Goal: Task Accomplishment & Management: Complete application form

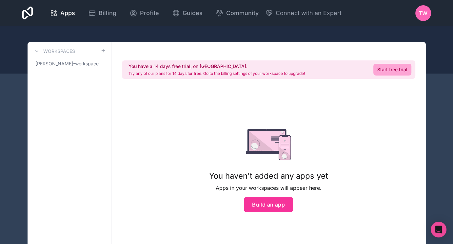
click at [396, 66] on link "Start free trial" at bounding box center [393, 70] width 38 height 12
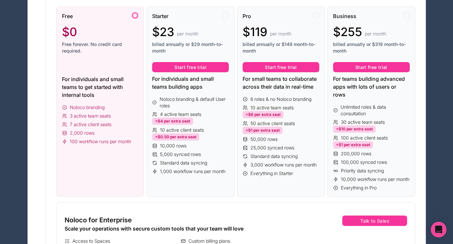
scroll to position [131, 0]
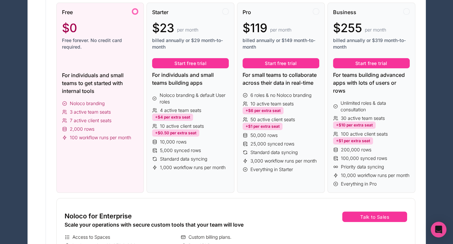
click at [116, 97] on div "Free $0 Free forever. No credit card required. For individuals and small teams …" at bounding box center [100, 98] width 88 height 190
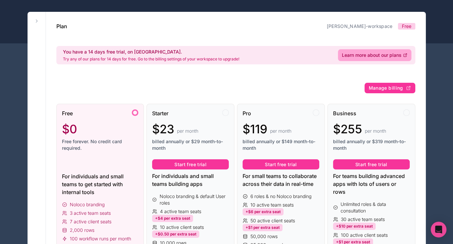
scroll to position [0, 0]
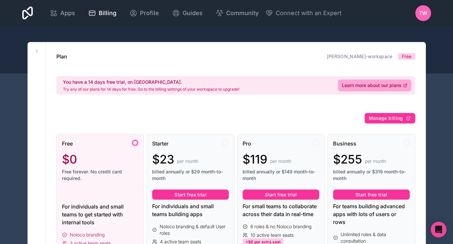
click at [78, 12] on link "Apps" at bounding box center [63, 13] width 36 height 14
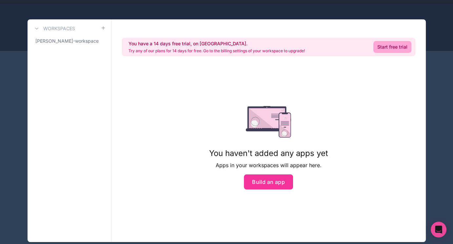
scroll to position [33, 0]
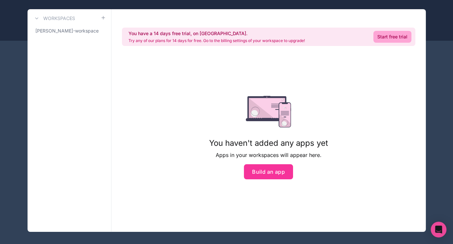
click at [282, 175] on button "Build an app" at bounding box center [268, 171] width 49 height 15
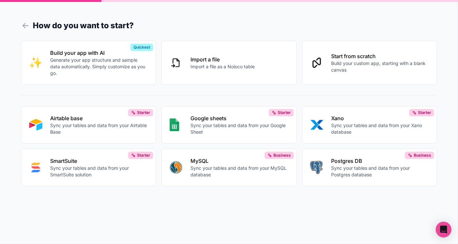
click at [108, 125] on p "Sync your tables and data from your Airtable Base" at bounding box center [99, 128] width 98 height 13
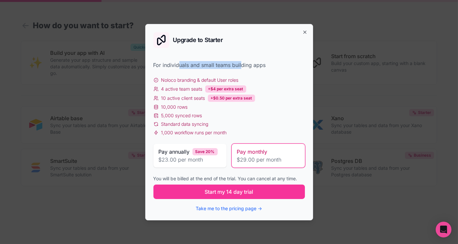
drag, startPoint x: 177, startPoint y: 65, endPoint x: 242, endPoint y: 68, distance: 64.7
click at [242, 68] on div "For individuals and small teams building apps" at bounding box center [230, 65] width 152 height 8
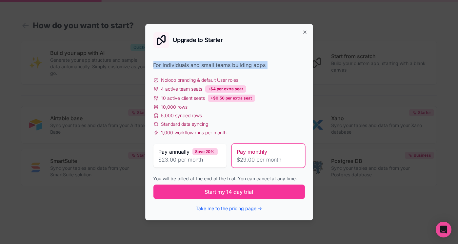
click at [219, 68] on div "For individuals and small teams building apps" at bounding box center [230, 65] width 152 height 8
click at [233, 208] on button "Take me to the pricing page →" at bounding box center [229, 208] width 66 height 7
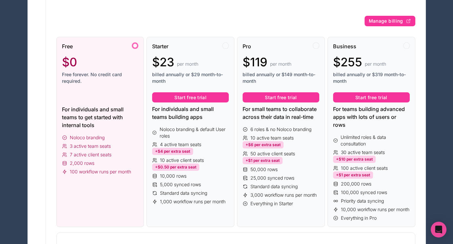
scroll to position [98, 0]
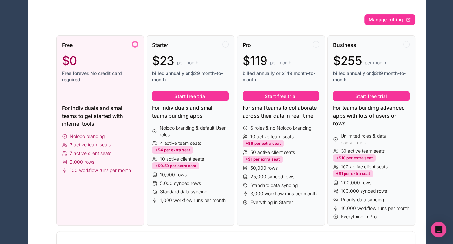
click at [122, 116] on div "For individuals and small teams to get started with internal tools" at bounding box center [100, 116] width 77 height 24
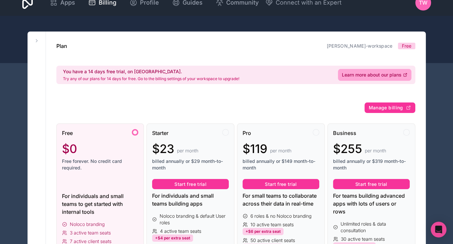
scroll to position [0, 0]
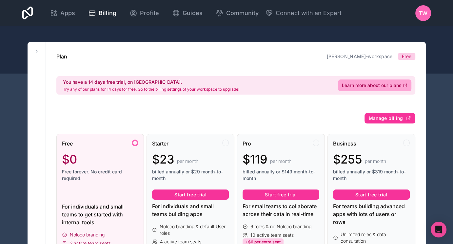
click at [110, 11] on span "Billing" at bounding box center [108, 13] width 18 height 9
click at [62, 16] on span "Apps" at bounding box center [67, 13] width 15 height 9
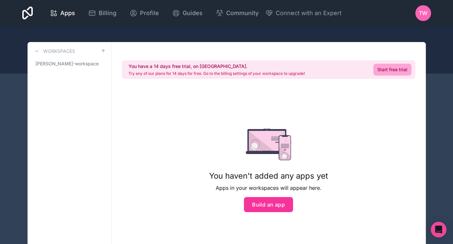
click at [262, 210] on button "Build an app" at bounding box center [268, 204] width 49 height 15
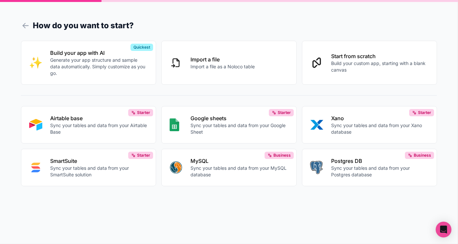
click at [111, 136] on button "Airtable base Sync your tables and data from your Airtable Base Starter" at bounding box center [88, 124] width 135 height 37
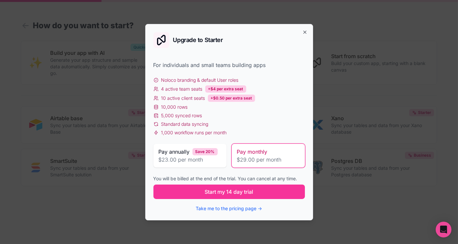
click at [247, 208] on button "Take me to the pricing page →" at bounding box center [229, 208] width 66 height 7
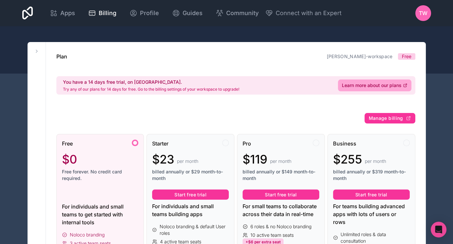
click at [76, 13] on link "Apps" at bounding box center [63, 13] width 36 height 14
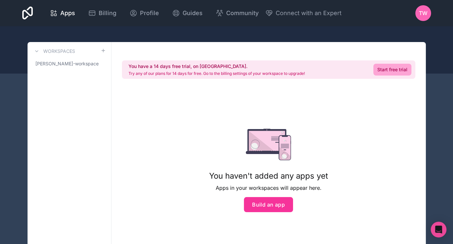
click at [273, 209] on button "Build an app" at bounding box center [268, 204] width 49 height 15
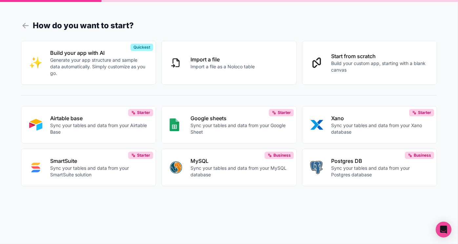
click at [118, 122] on p "Sync your tables and data from your Airtable Base" at bounding box center [99, 128] width 98 height 13
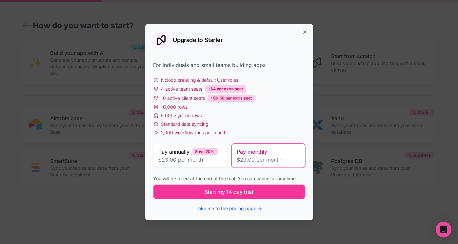
click at [246, 158] on span "$29.00 per month" at bounding box center [268, 159] width 63 height 8
click at [230, 188] on span "Start my 14 day trial" at bounding box center [229, 192] width 49 height 8
